Goal: Information Seeking & Learning: Understand process/instructions

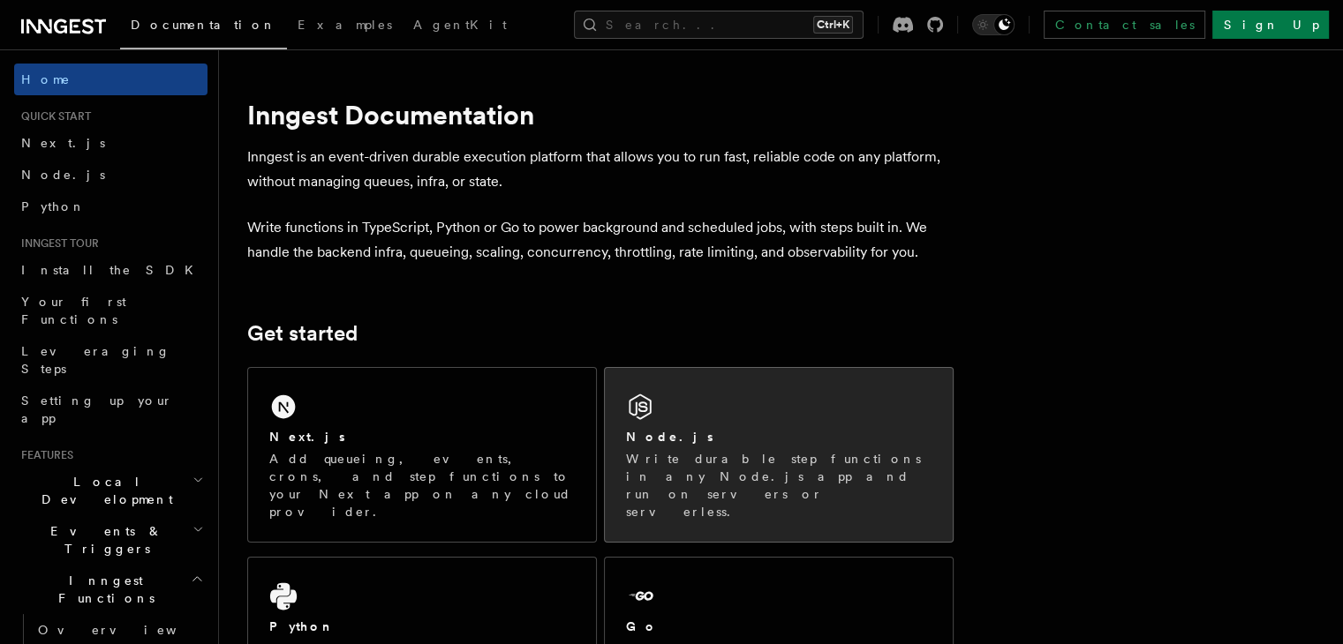
click at [784, 451] on p "Write durable step functions in any Node.js app and run on servers or serverles…" at bounding box center [778, 485] width 305 height 71
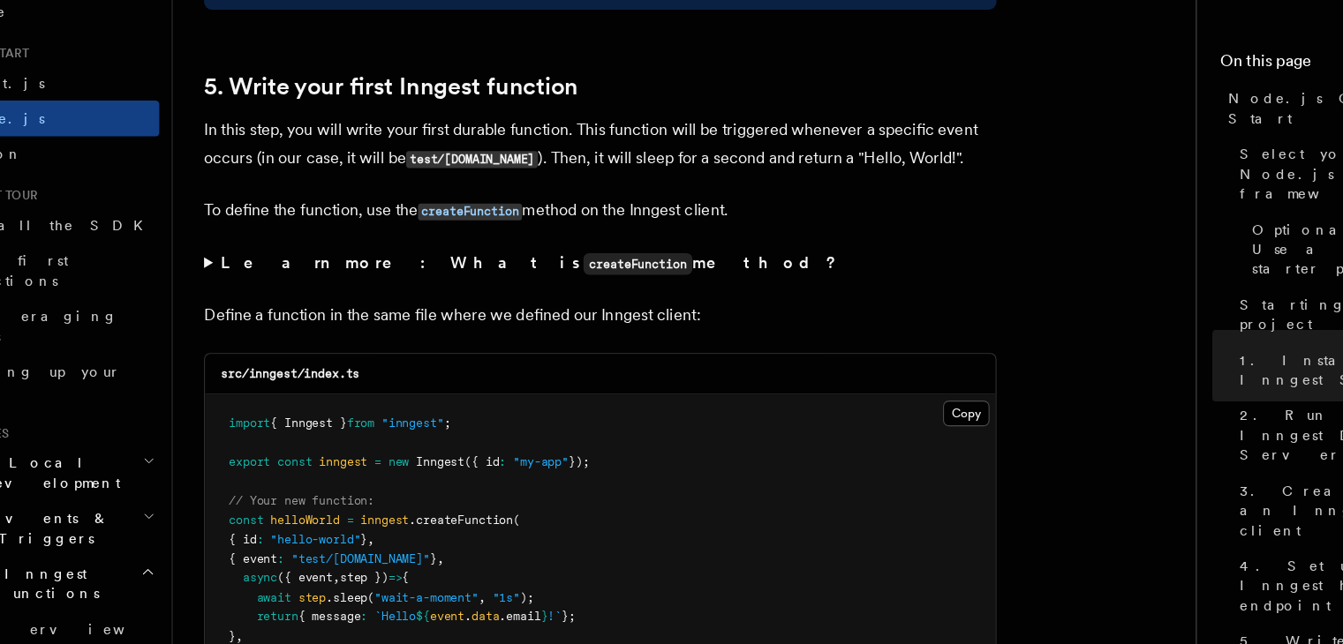
scroll to position [3279, 0]
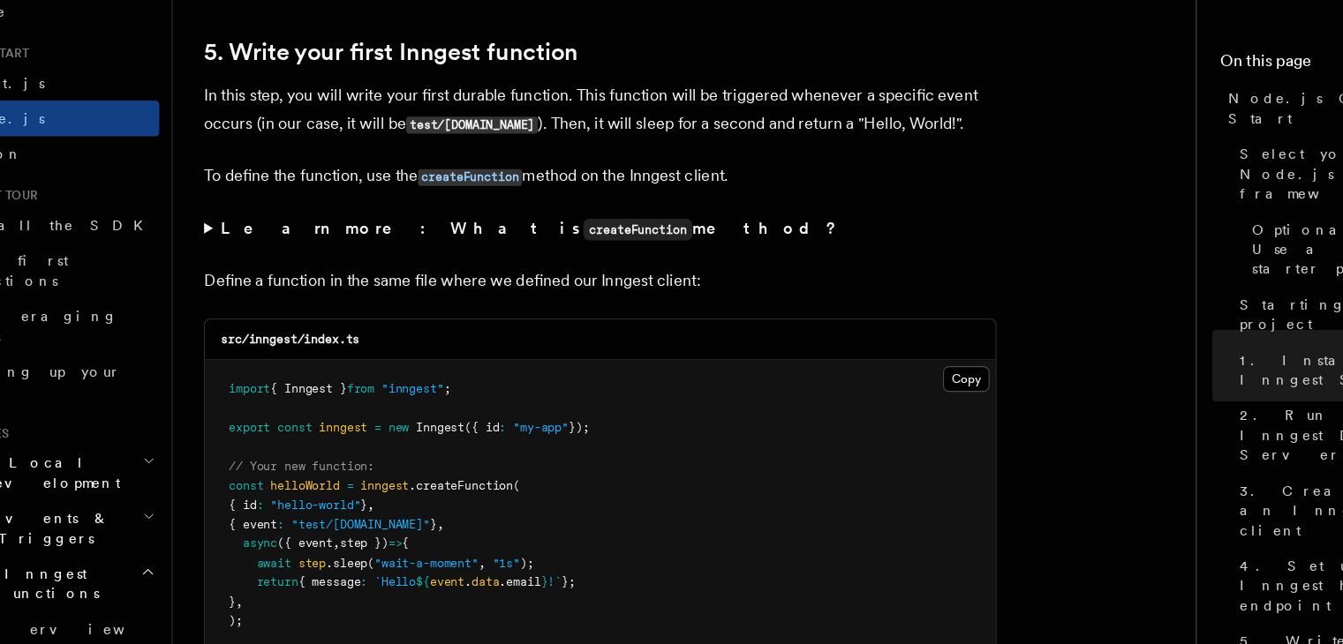
drag, startPoint x: 609, startPoint y: 454, endPoint x: 267, endPoint y: 448, distance: 341.7
click at [267, 448] on pre "import { Inngest } from "inngest" ; export const inngest = new Inngest ({ id : …" at bounding box center [600, 562] width 704 height 345
copy span "export const inngest = new Inngest ({ id : "my-app" });"
